Goal: Information Seeking & Learning: Learn about a topic

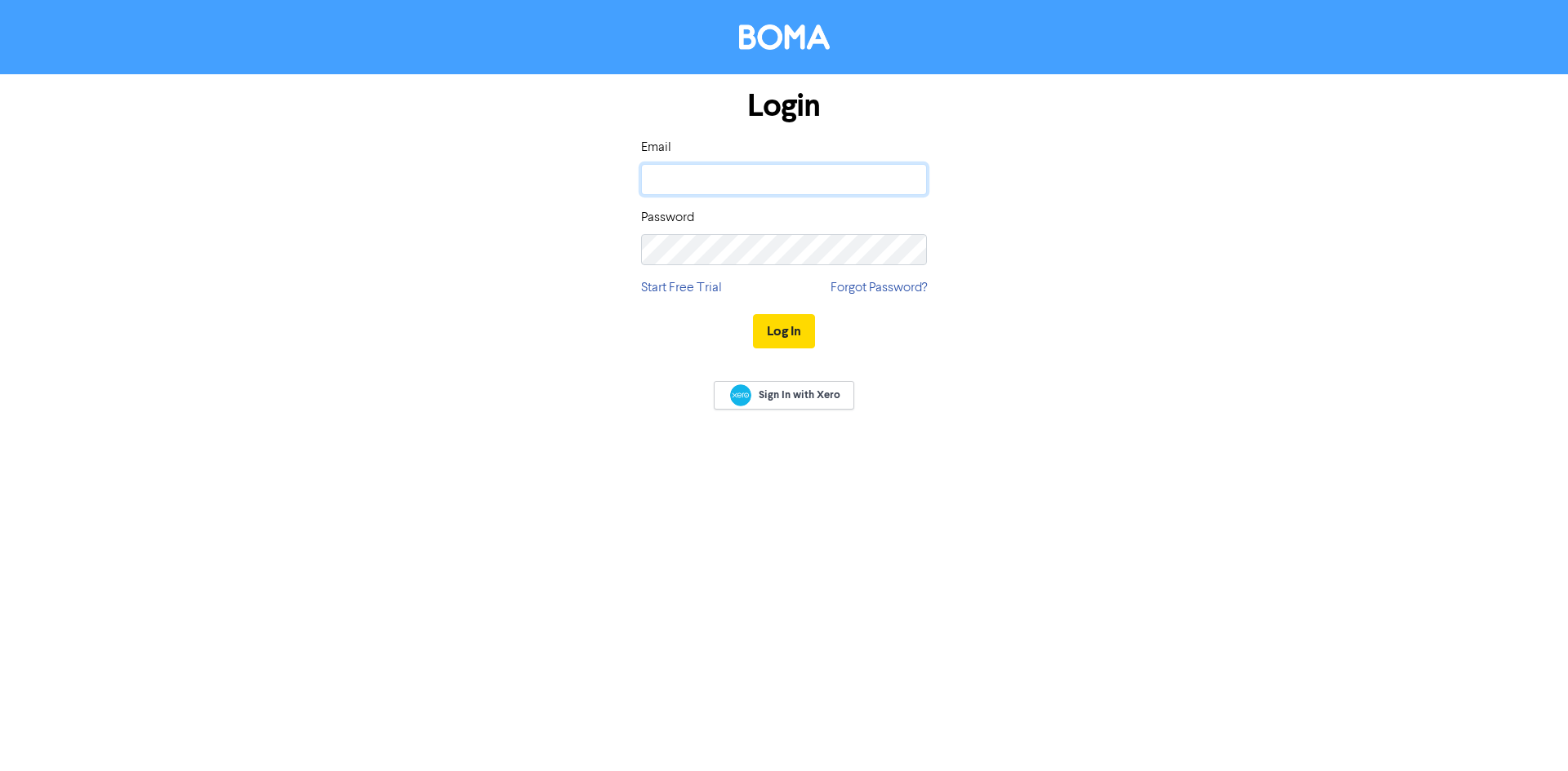
drag, startPoint x: 0, startPoint y: 0, endPoint x: 893, endPoint y: 194, distance: 913.8
click at [896, 187] on input "email" at bounding box center [784, 180] width 286 height 31
type input "[EMAIL_ADDRESS][DOMAIN_NAME]"
click at [753, 315] on button "Log In" at bounding box center [784, 331] width 62 height 34
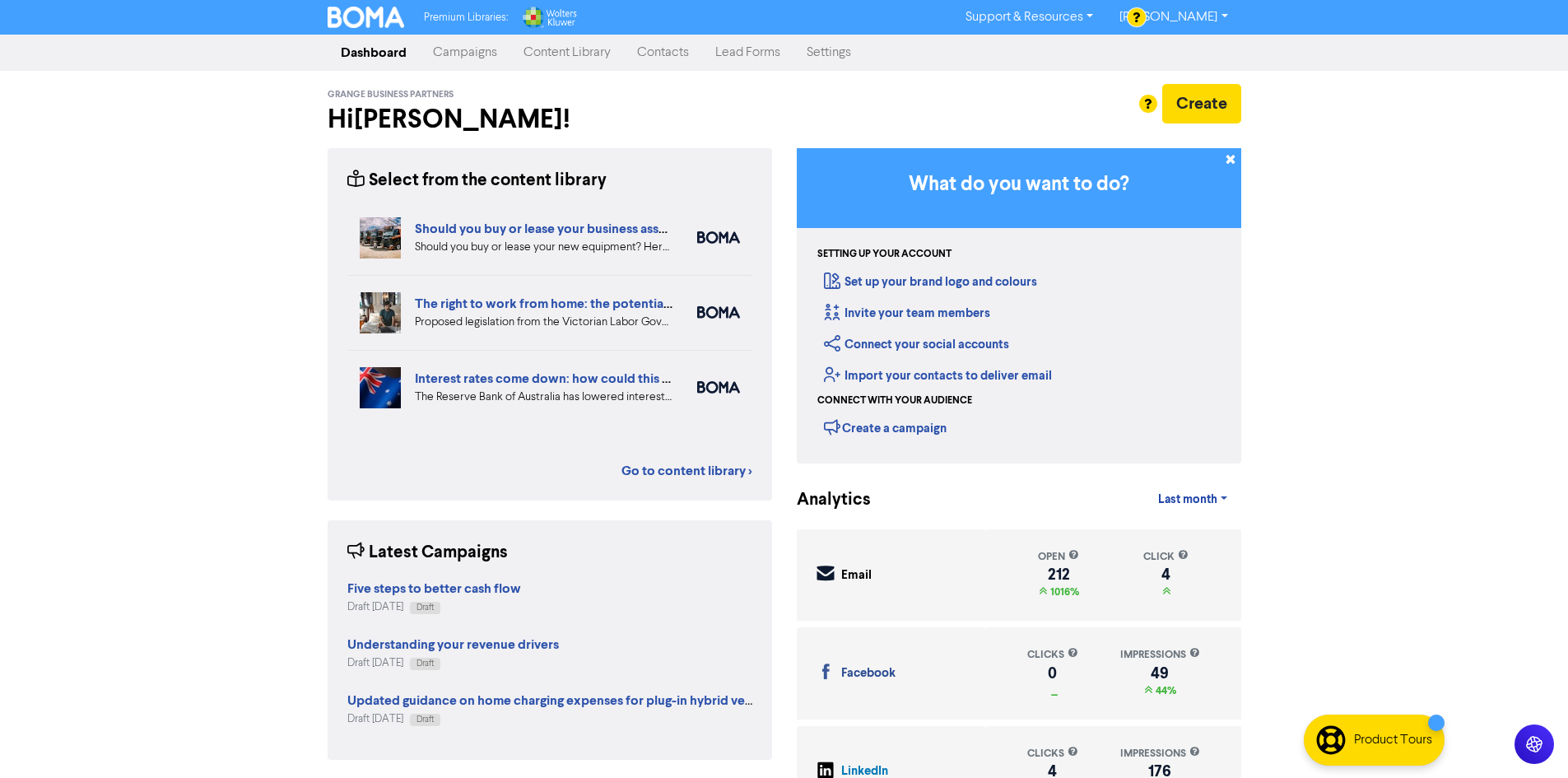
click at [488, 53] on link "Campaigns" at bounding box center [465, 53] width 90 height 33
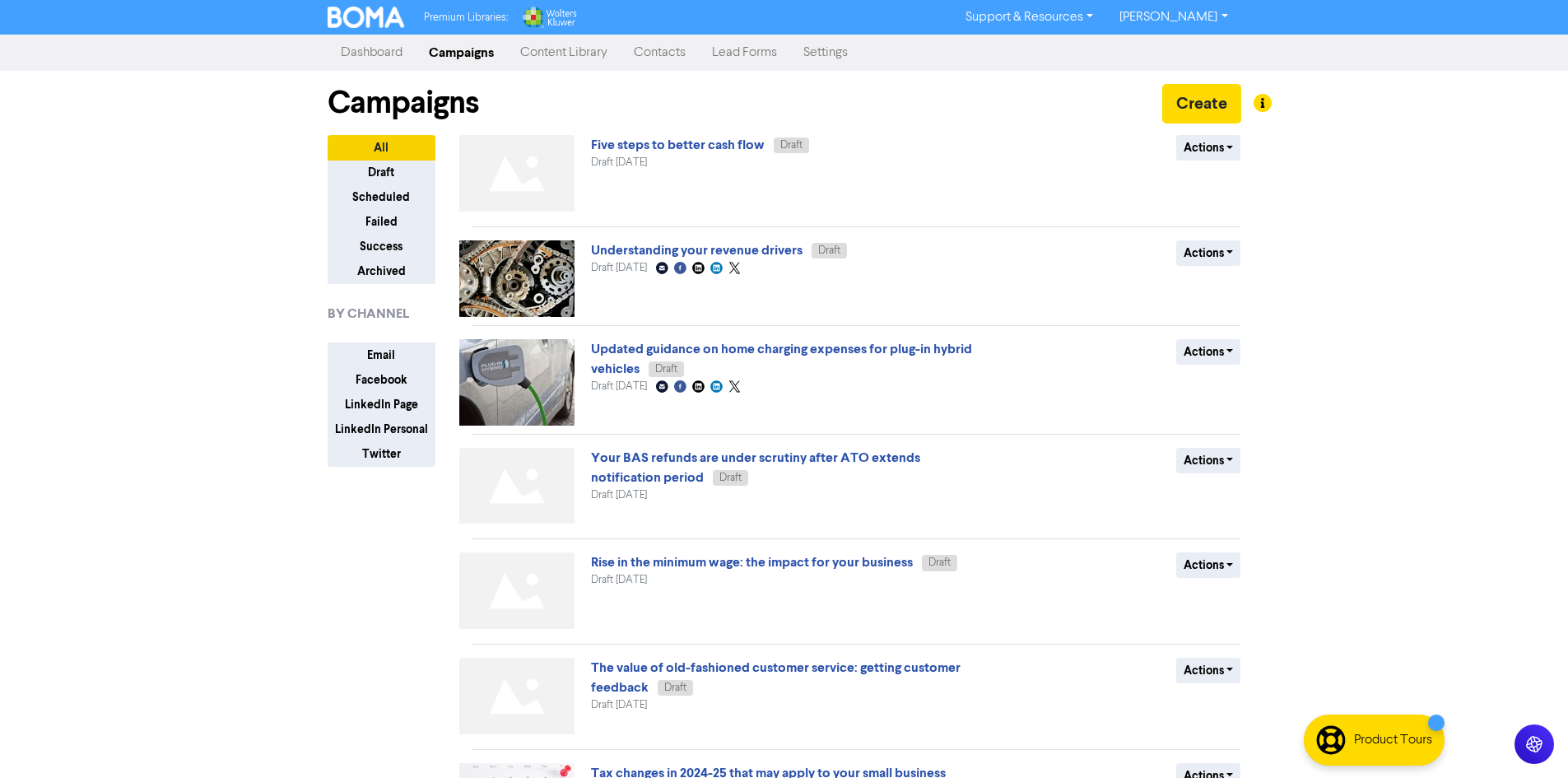
click at [572, 53] on link "Content Library" at bounding box center [564, 53] width 114 height 33
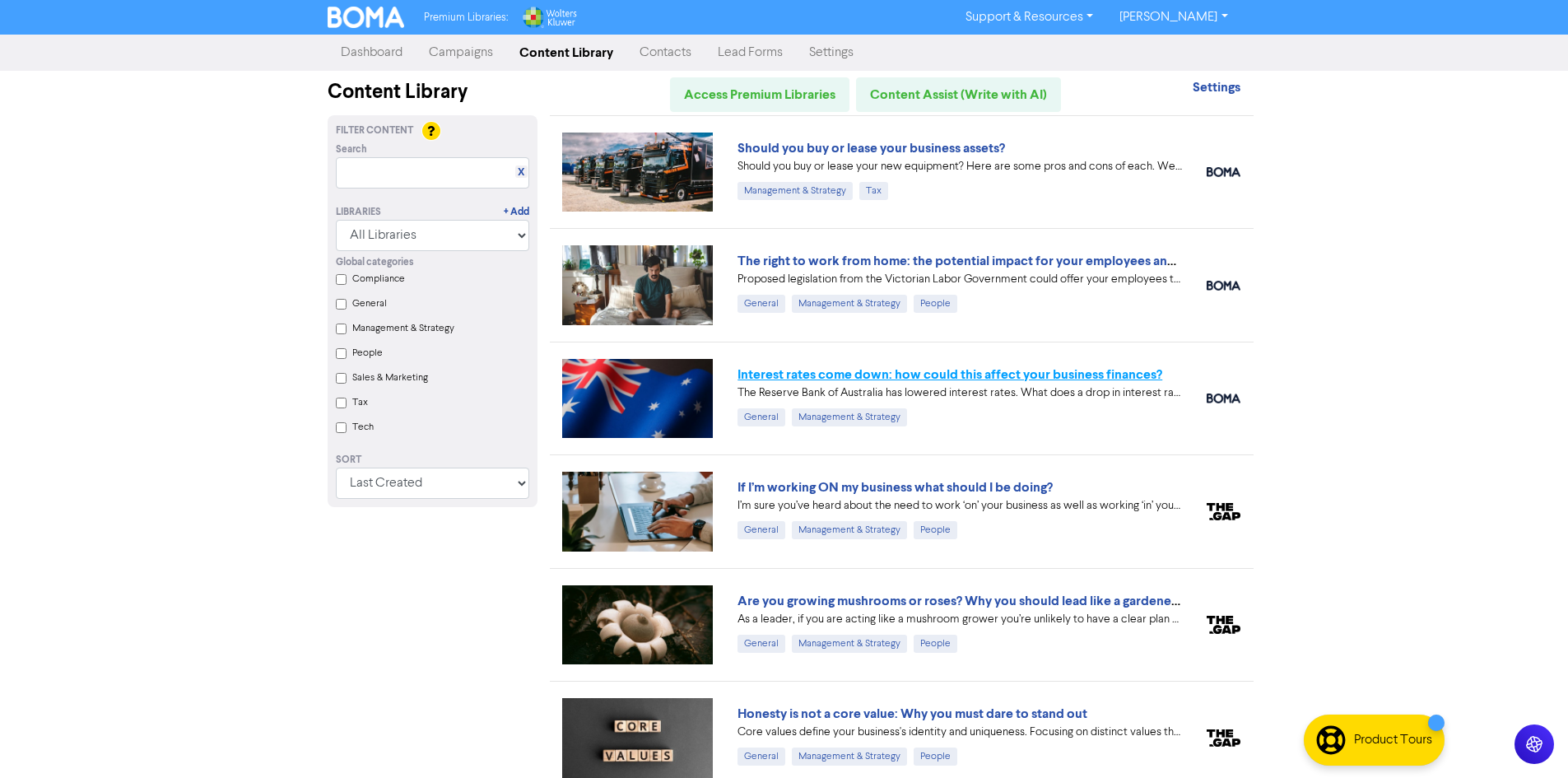
click at [821, 377] on link "Interest rates come down: how could this affect your business finances?" at bounding box center [950, 374] width 425 height 17
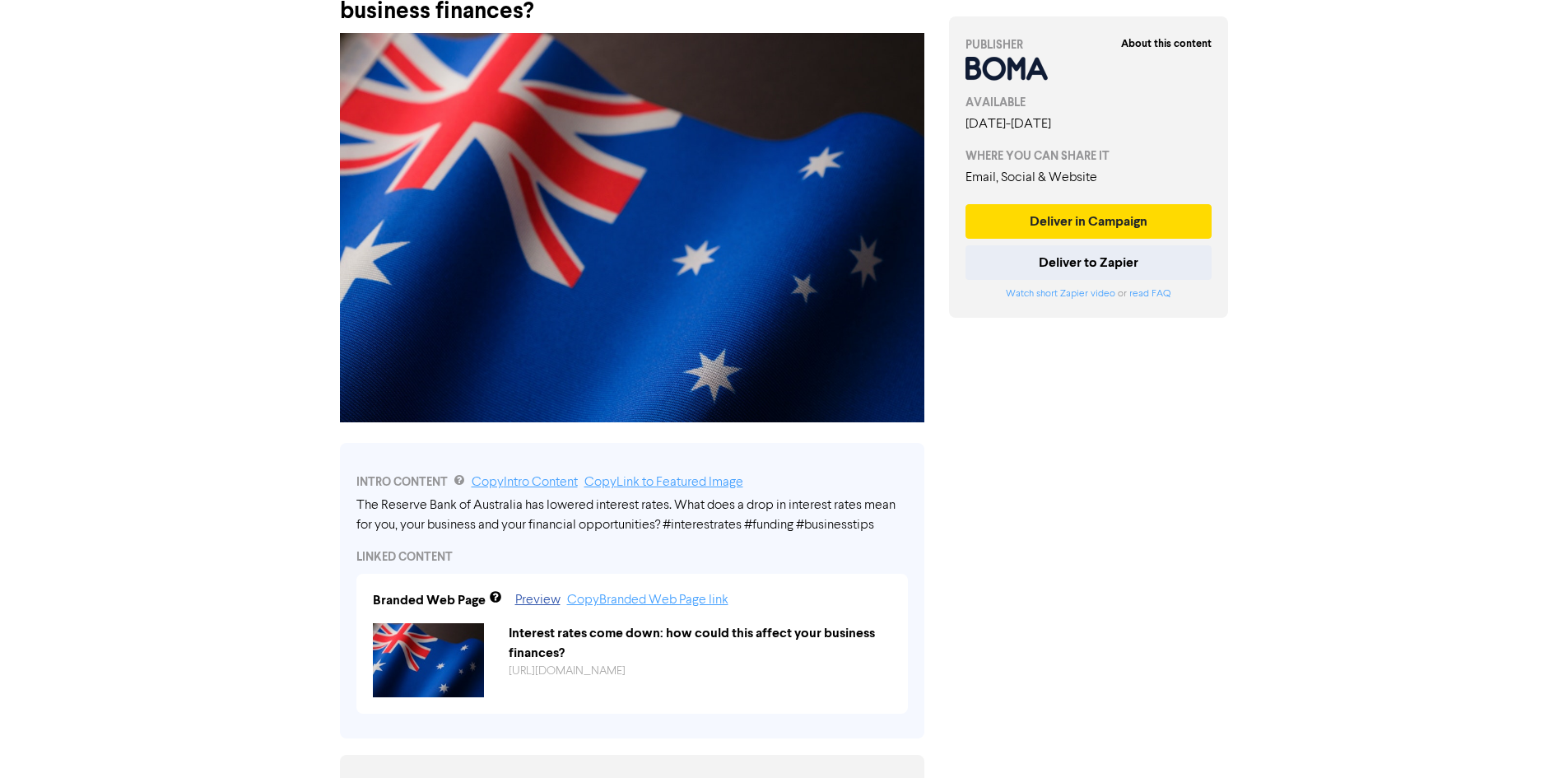
scroll to position [96, 0]
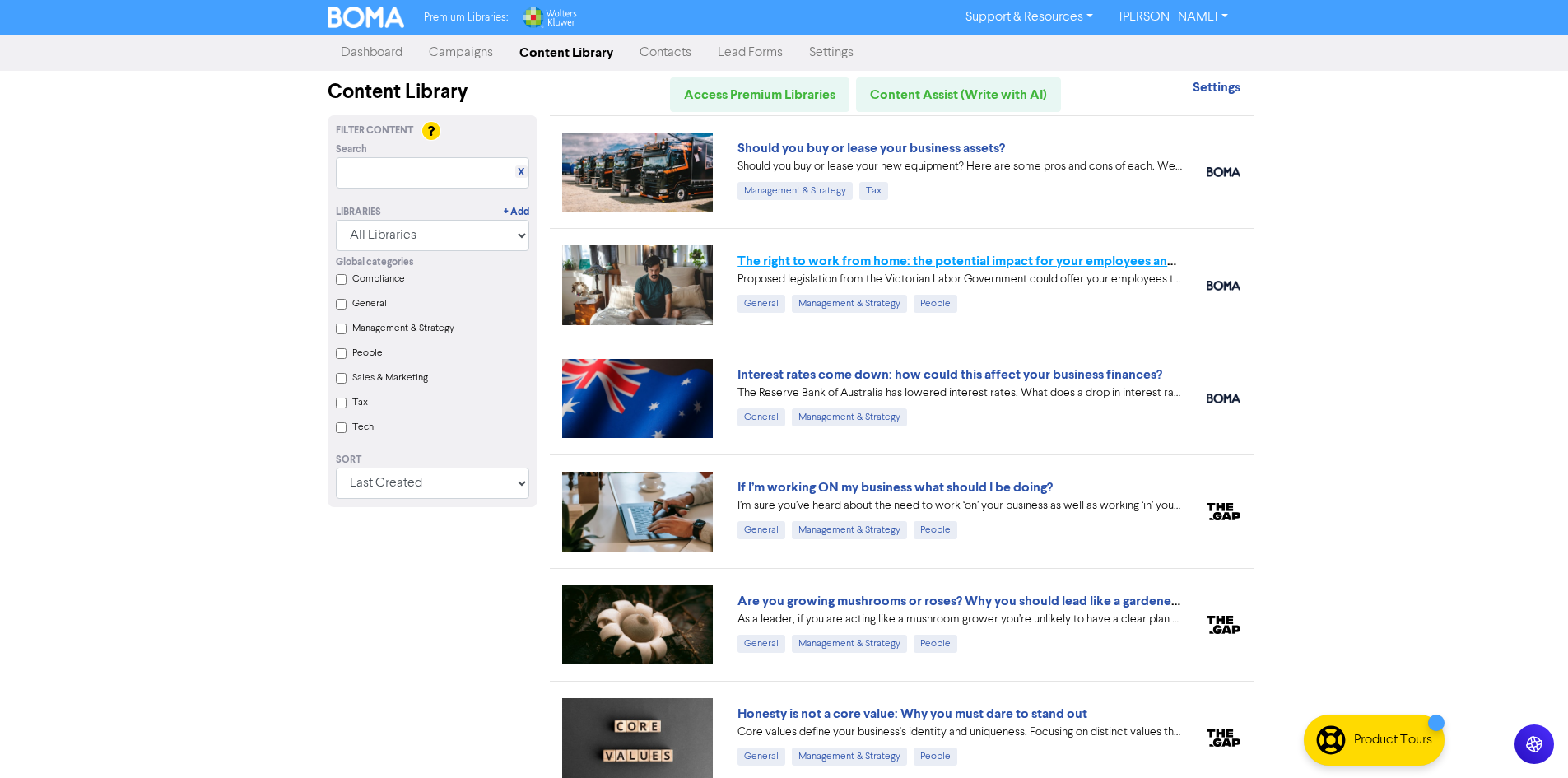
click at [790, 266] on link "The right to work from home: the potential impact for your employees and busine…" at bounding box center [983, 261] width 492 height 17
click at [895, 142] on link "Should you buy or lease your business assets?" at bounding box center [871, 148] width 267 height 17
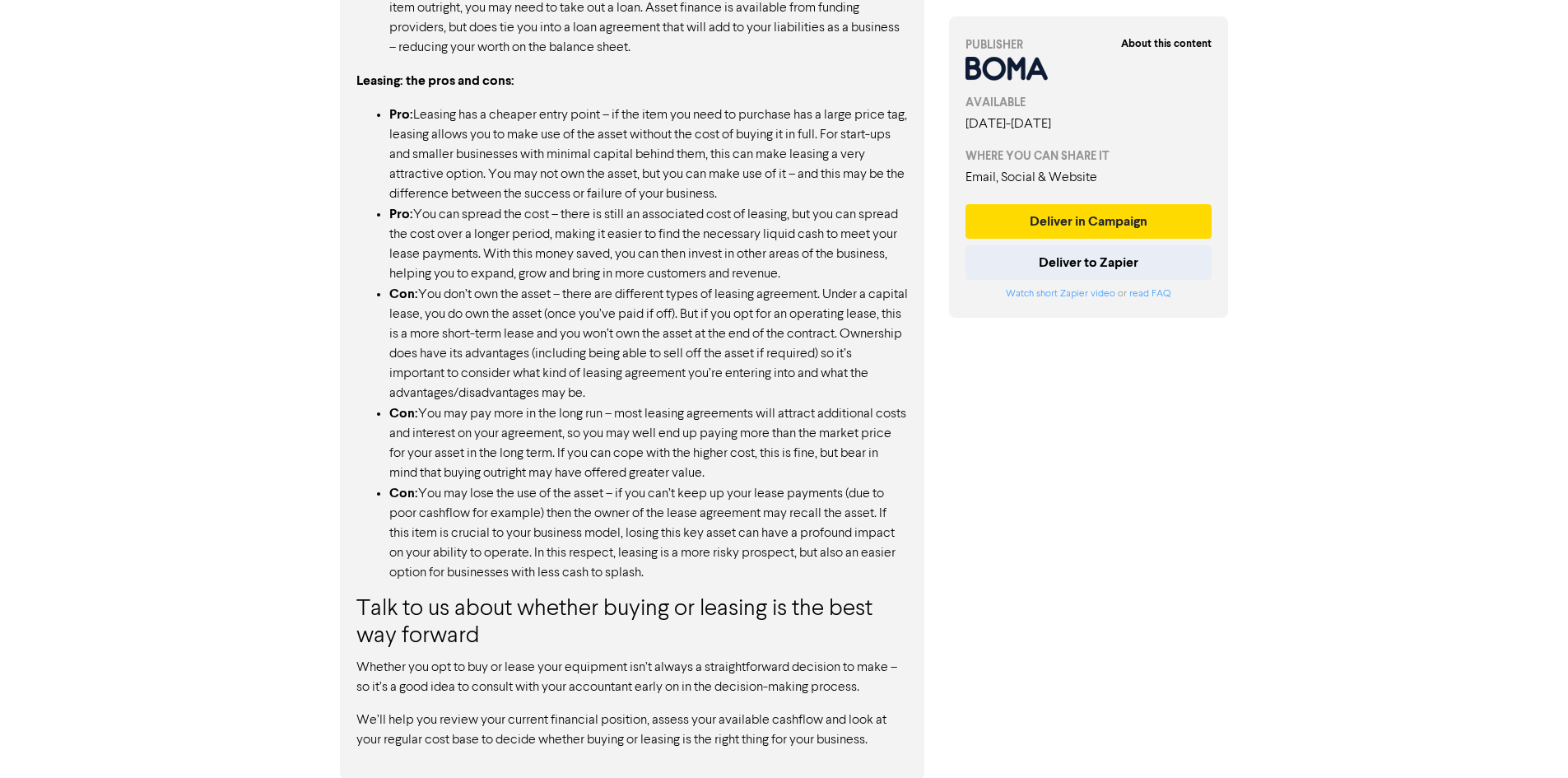
scroll to position [1489, 0]
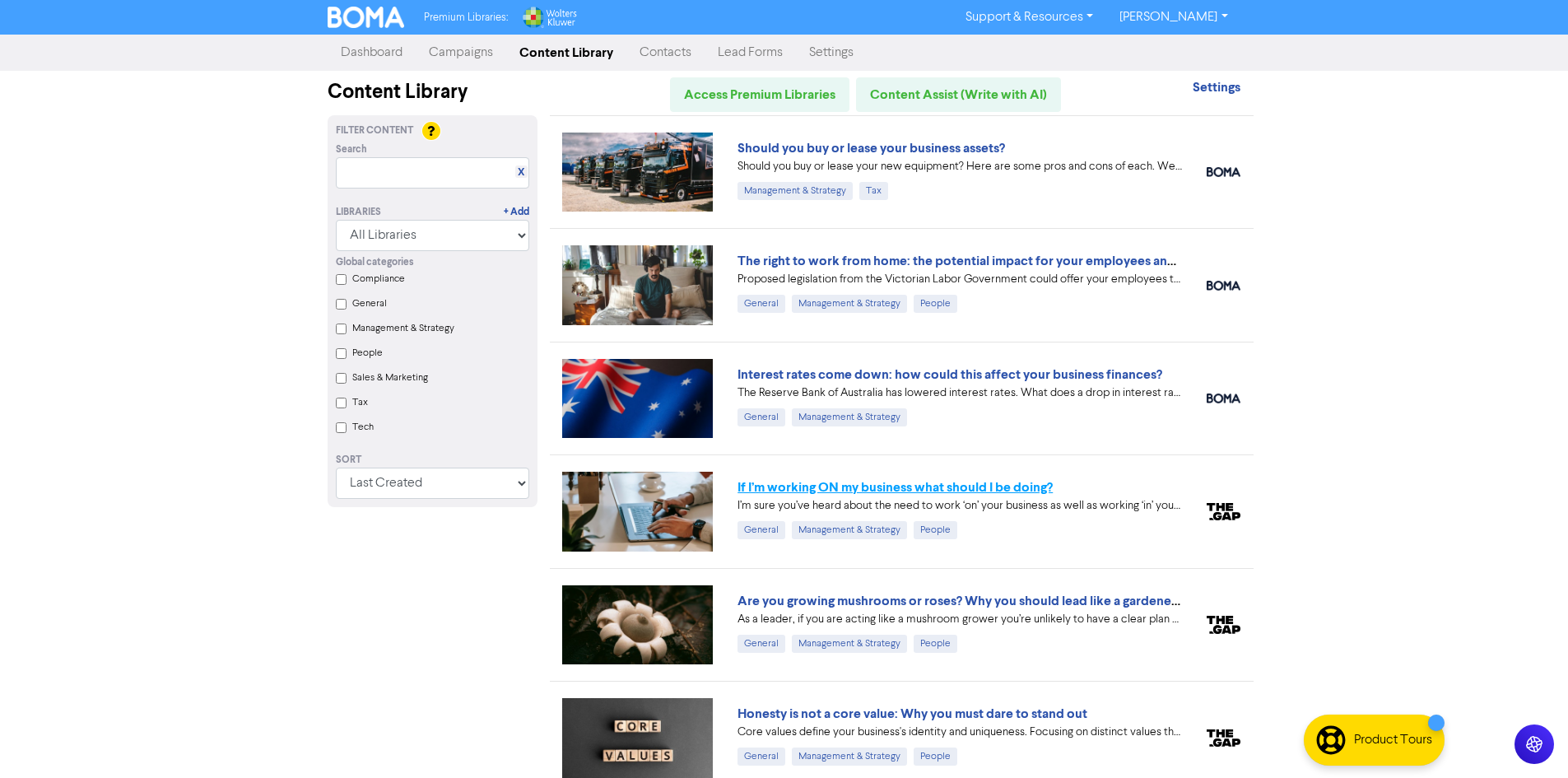
click at [876, 492] on link "If I’m working ON my business what should I be doing?" at bounding box center [895, 487] width 315 height 17
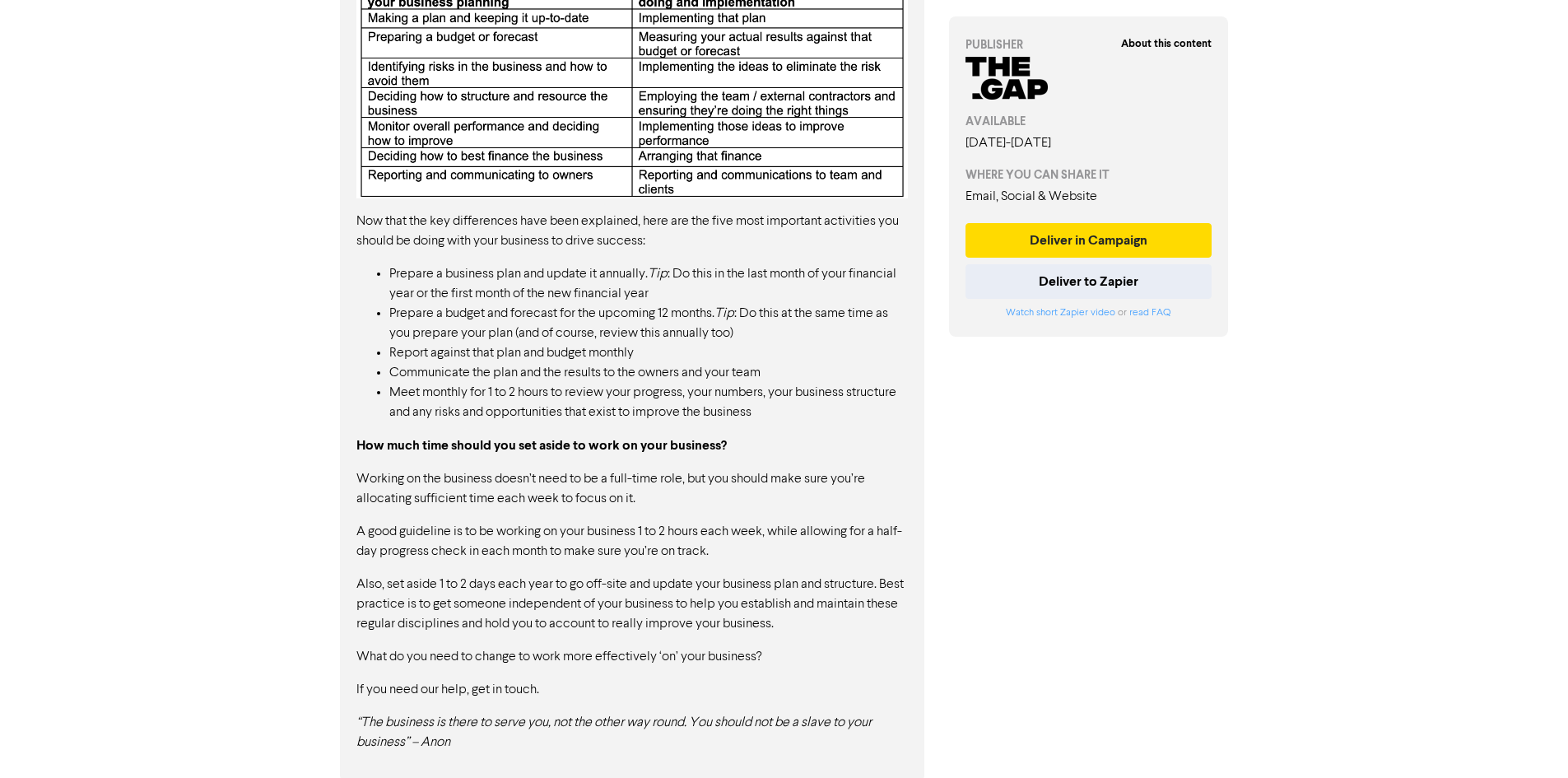
scroll to position [1021, 0]
